Goal: Check status

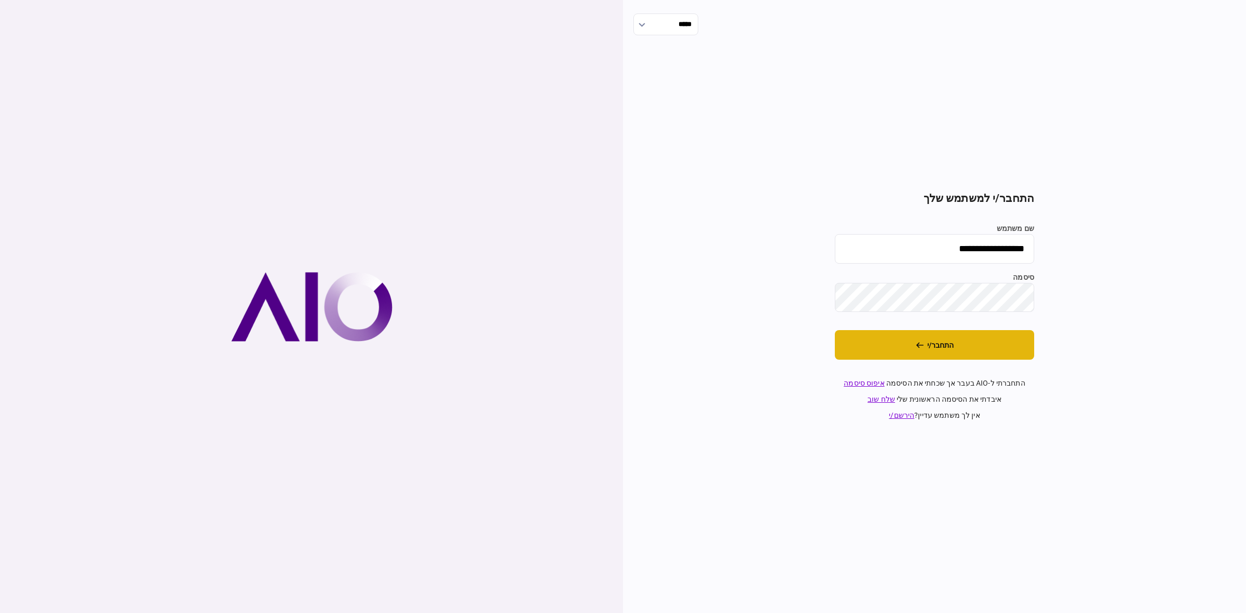
click at [992, 352] on button "התחבר/י" at bounding box center [934, 345] width 199 height 30
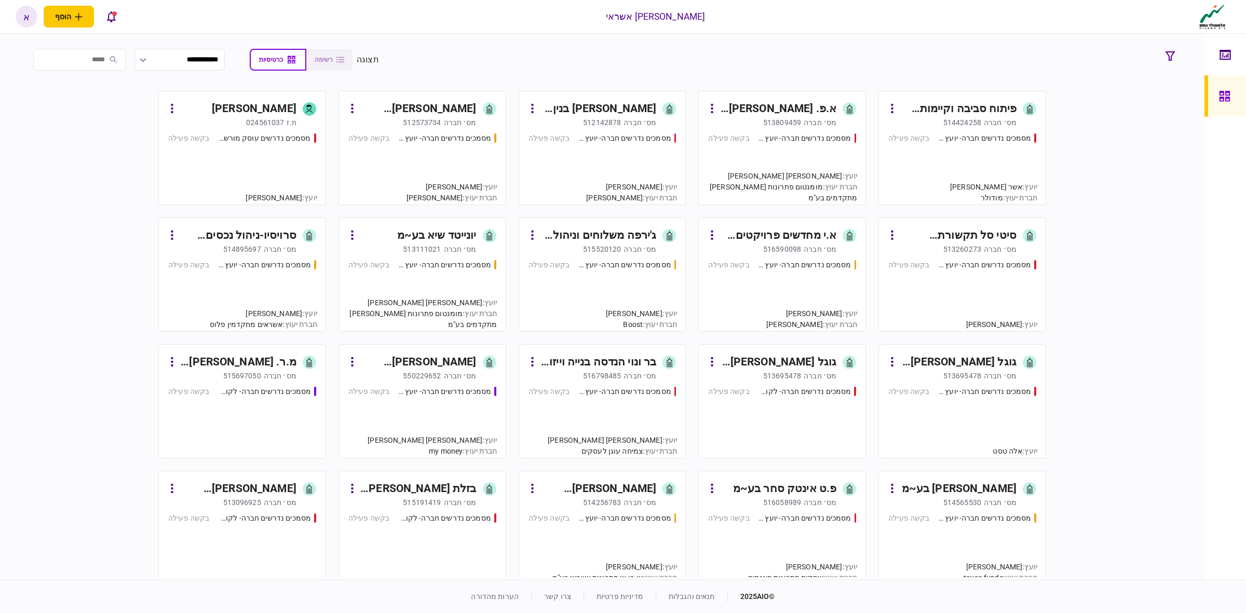
click at [917, 149] on div "מסמכים נדרשים חברה- יועץ - תהליך חברה בקשה פעילה" at bounding box center [963, 164] width 148 height 63
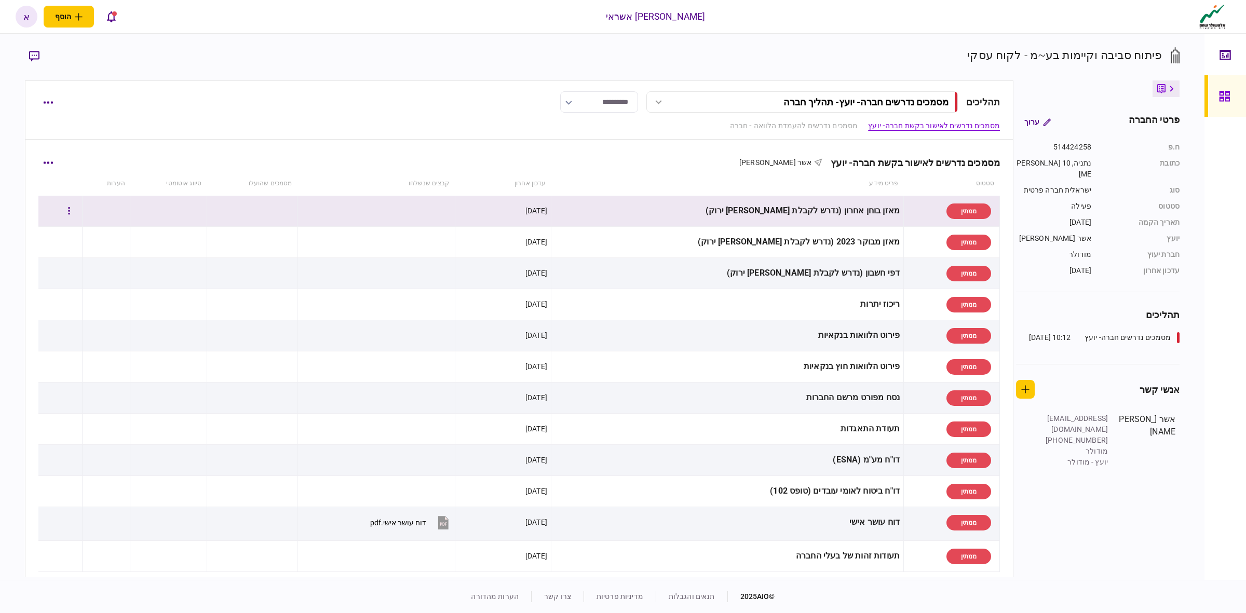
click at [842, 209] on div "מאזן בוחן אחרון (נדרש לקבלת [PERSON_NAME] ירוק)" at bounding box center [727, 210] width 345 height 23
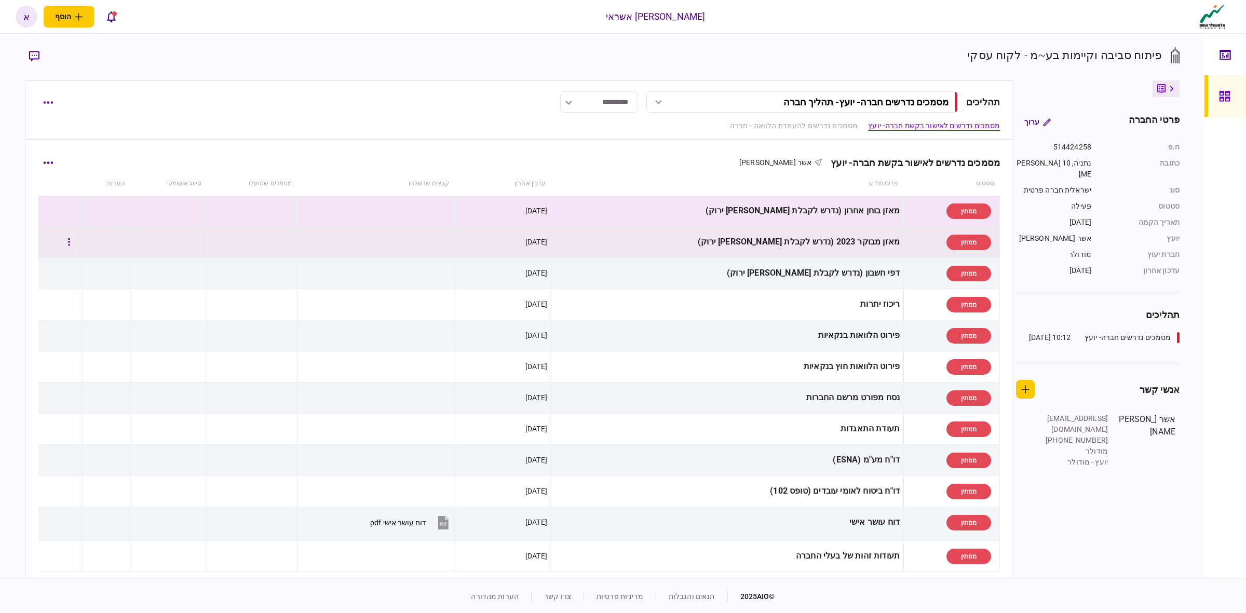
click at [855, 241] on div "מאזן מבוקר 2023 (נדרש לקבלת [PERSON_NAME] ירוק)" at bounding box center [727, 242] width 345 height 23
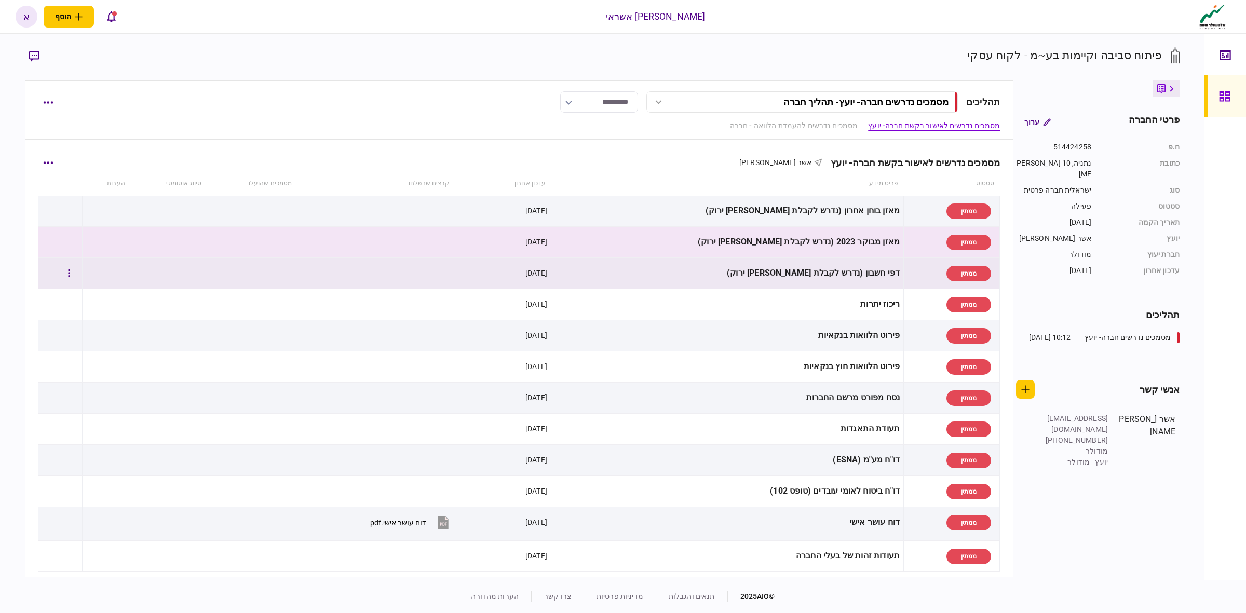
click at [860, 274] on div "דפי חשבון (נדרש לקבלת [PERSON_NAME] ירוק)" at bounding box center [727, 273] width 345 height 23
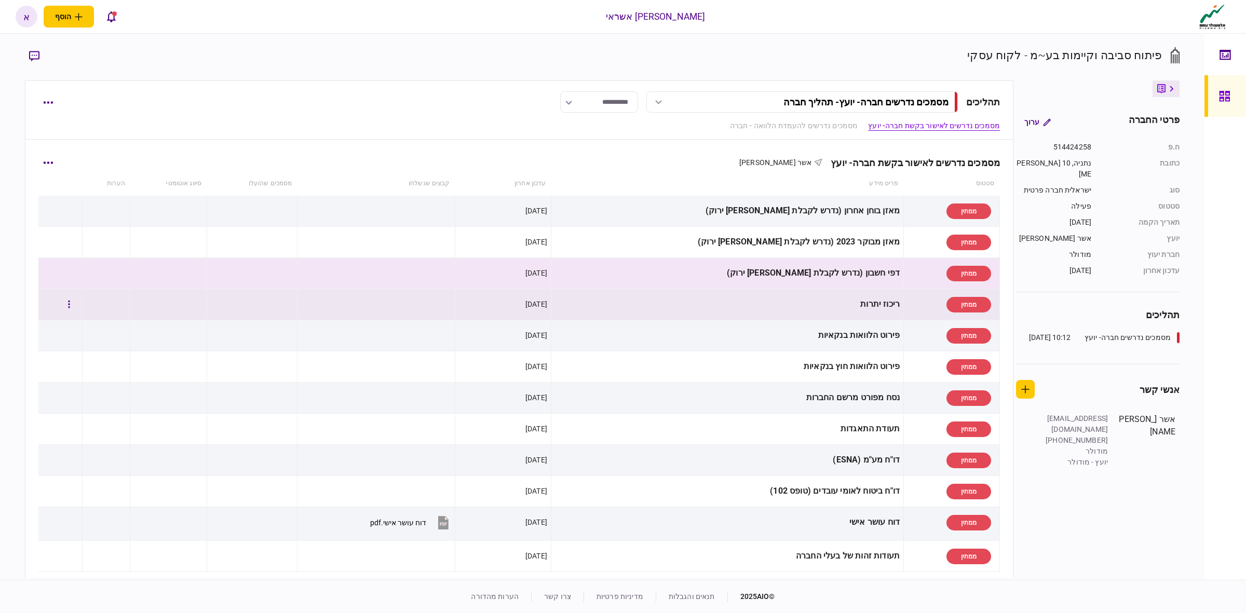
click at [908, 300] on div "ממתין" at bounding box center [950, 304] width 84 height 23
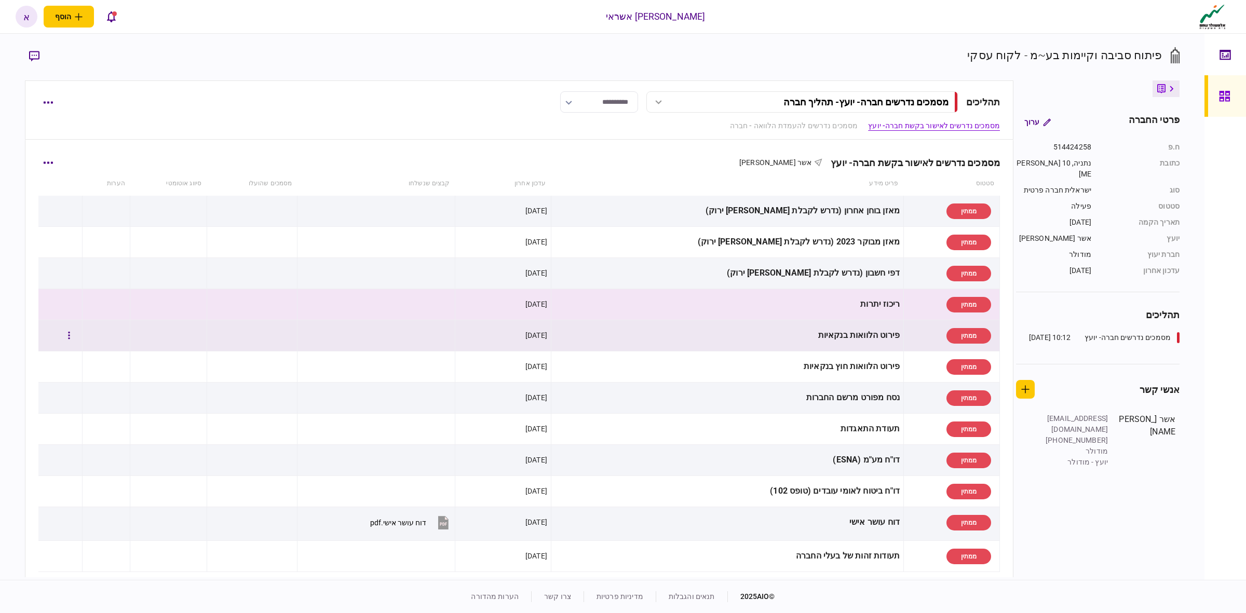
click at [908, 330] on div "ממתין" at bounding box center [950, 335] width 84 height 23
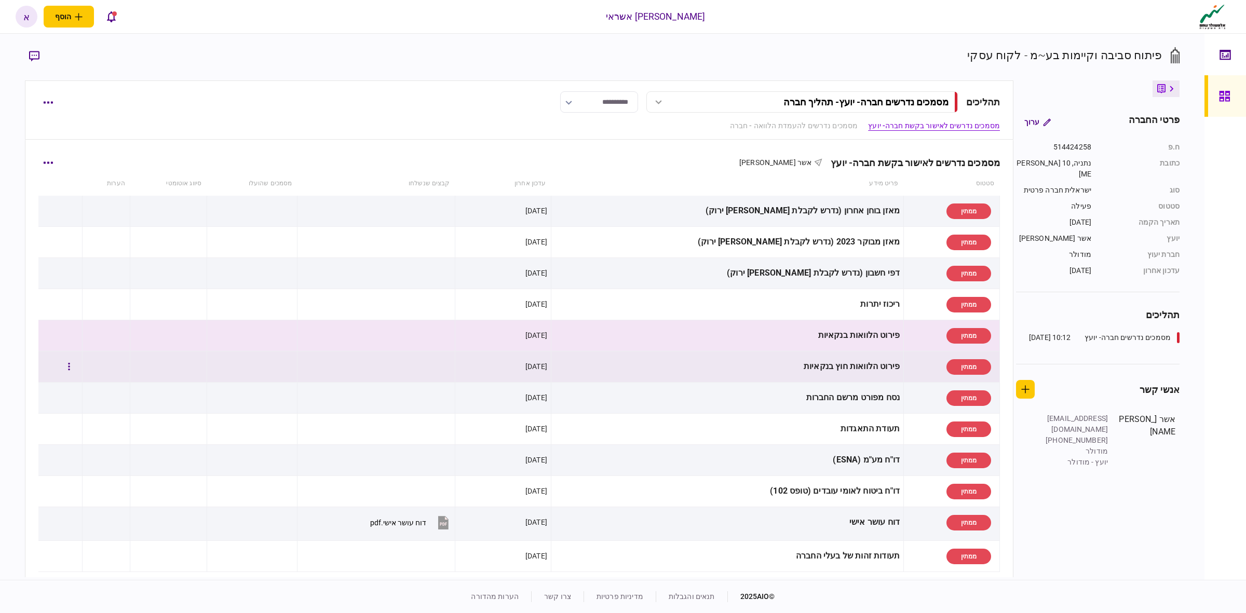
click at [912, 377] on div "ממתין" at bounding box center [950, 366] width 84 height 23
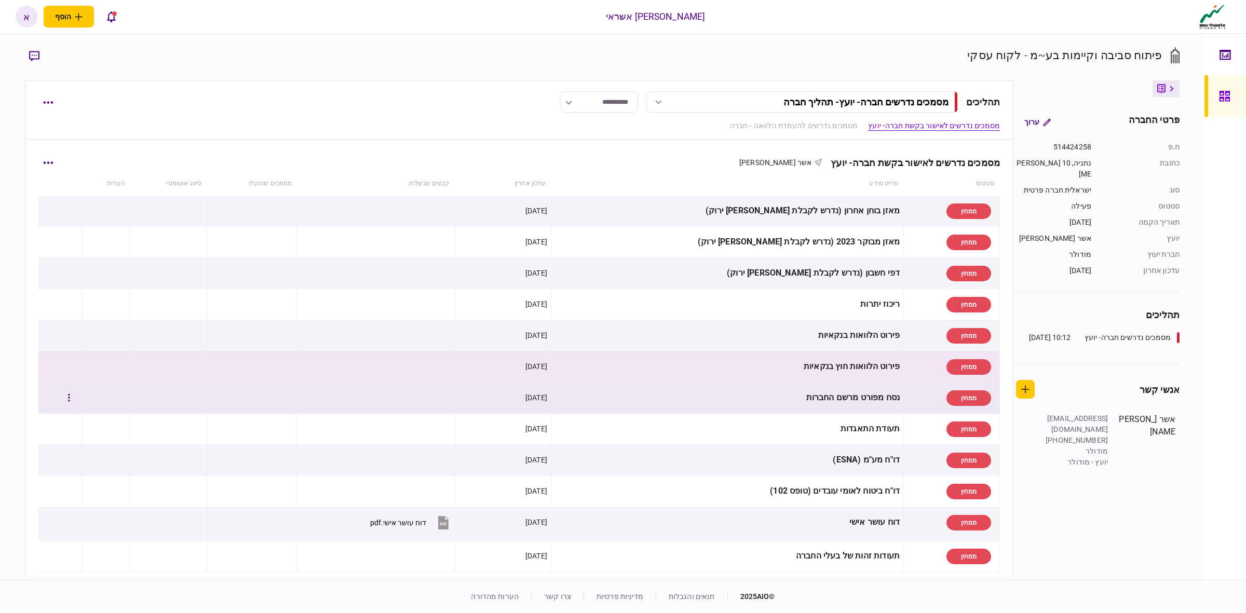
click at [908, 404] on div "ממתין" at bounding box center [950, 397] width 84 height 23
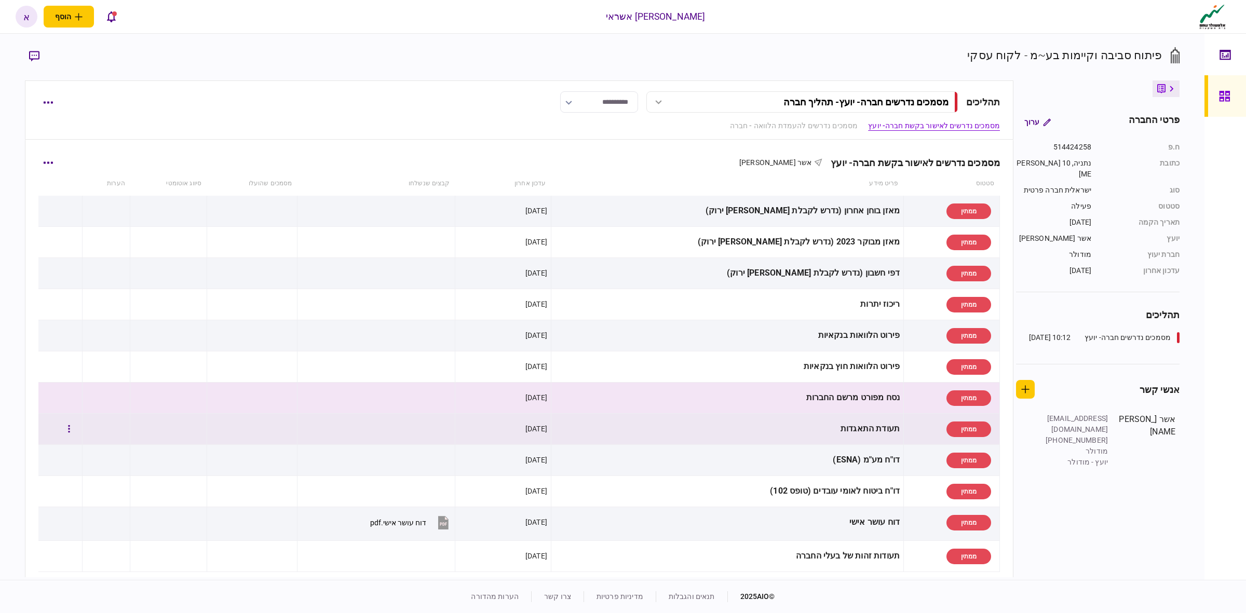
click at [908, 423] on div "ממתין" at bounding box center [950, 429] width 84 height 23
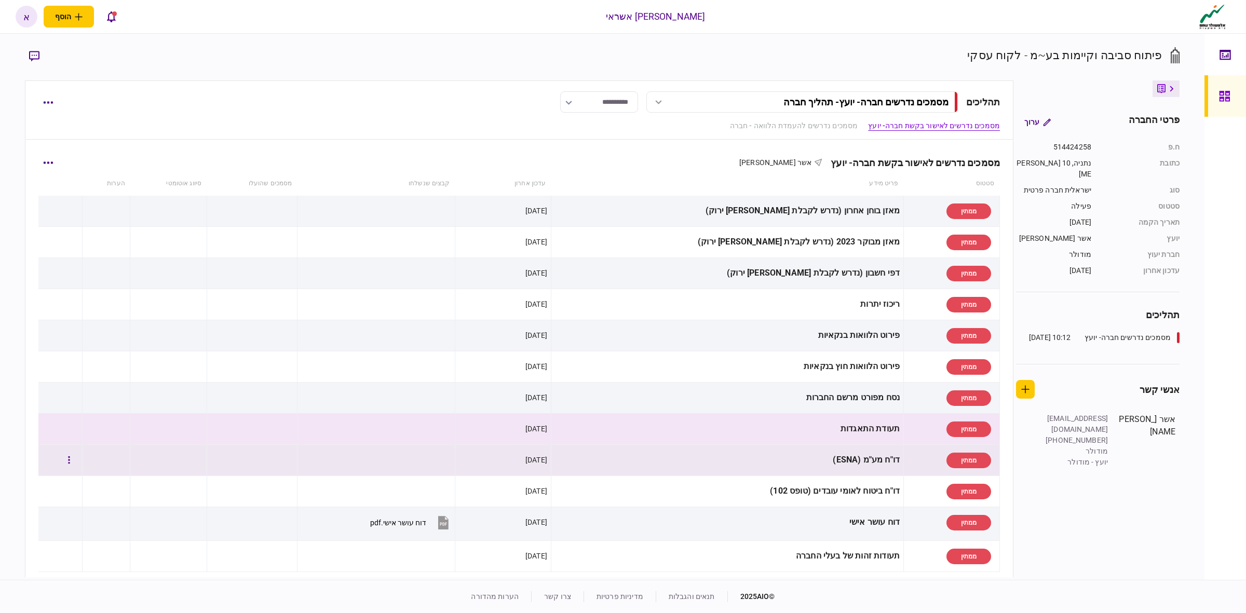
click at [908, 466] on div "ממתין" at bounding box center [950, 460] width 84 height 23
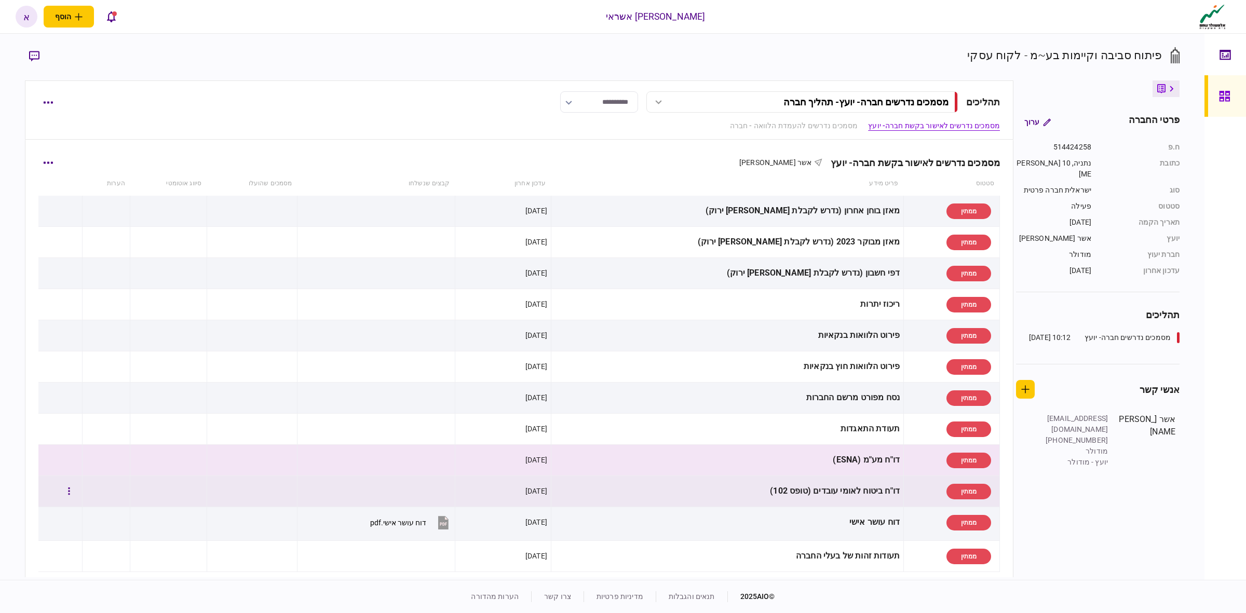
click at [908, 495] on div "ממתין" at bounding box center [950, 491] width 84 height 23
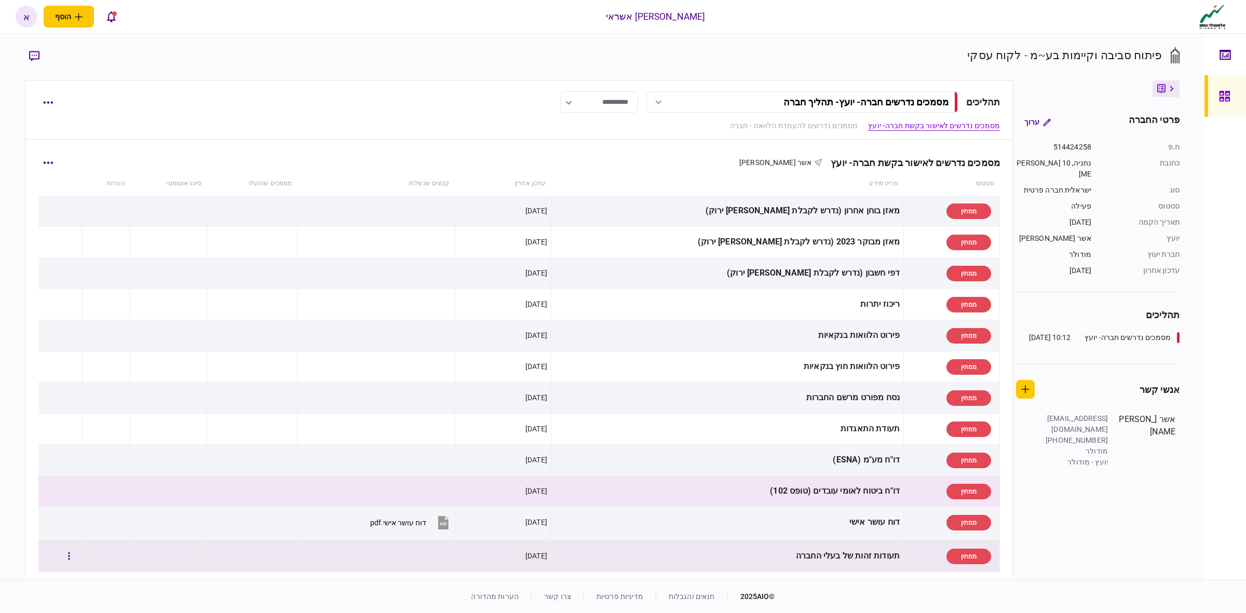
click at [875, 559] on div "תעודות זהות של בעלי החברה" at bounding box center [727, 556] width 345 height 23
